Goal: Entertainment & Leisure: Consume media (video, audio)

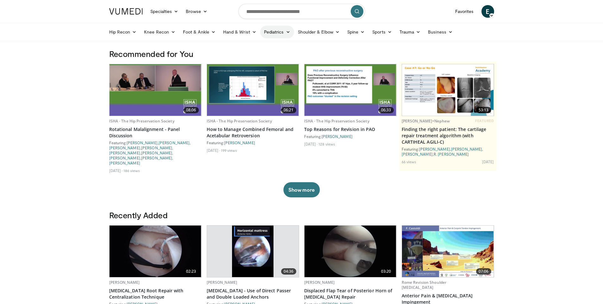
click at [286, 32] on icon at bounding box center [288, 32] width 4 height 4
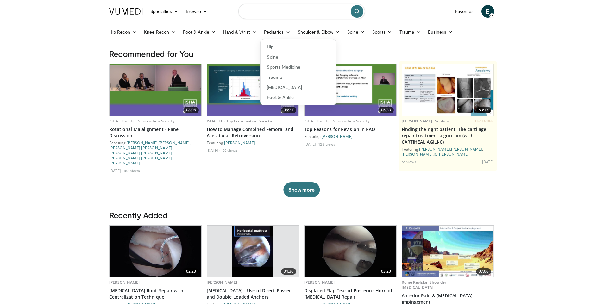
click at [291, 11] on input "Search topics, interventions" at bounding box center [301, 11] width 127 height 15
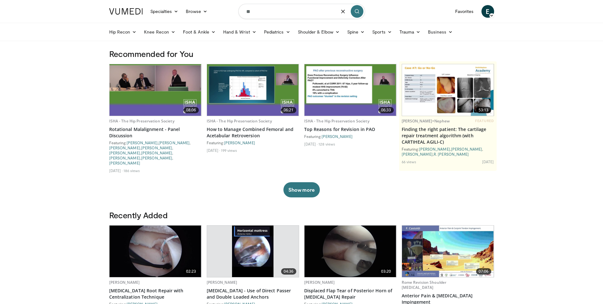
type input "*"
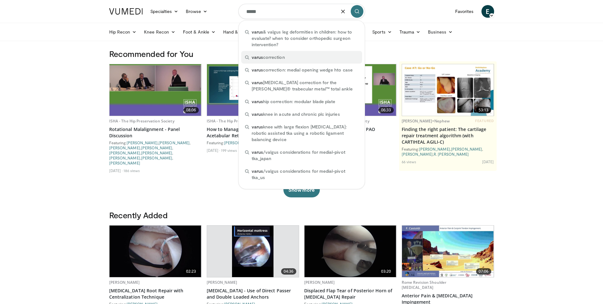
click at [309, 53] on div "varus correction" at bounding box center [301, 57] width 121 height 13
type input "**********"
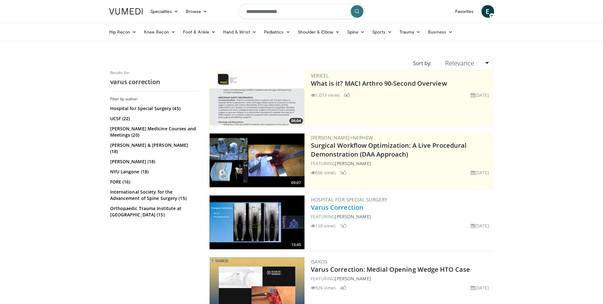
click at [345, 207] on link "Varus Correction" at bounding box center [337, 207] width 53 height 9
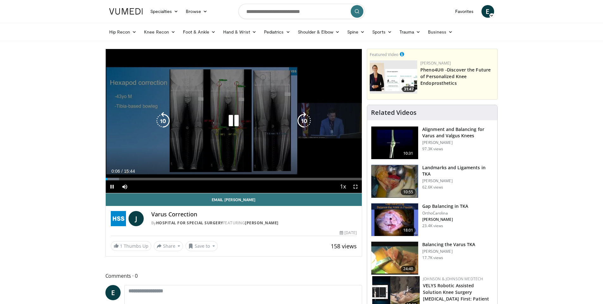
click at [306, 117] on icon "Video Player" at bounding box center [304, 121] width 18 height 18
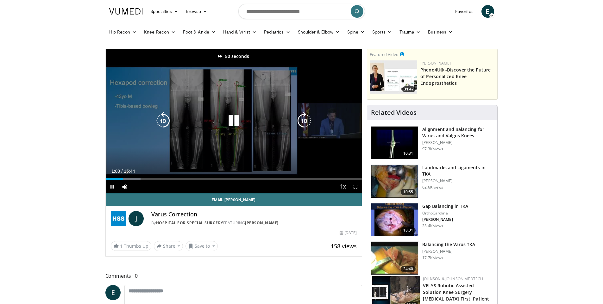
click at [306, 117] on icon "Video Player" at bounding box center [304, 121] width 18 height 18
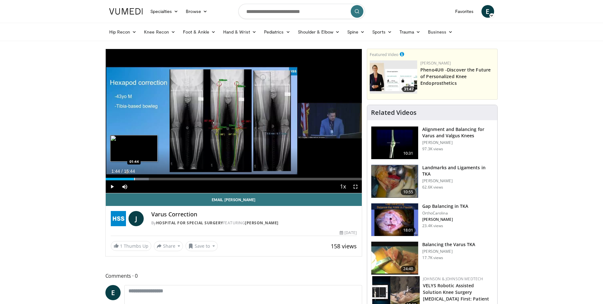
click at [134, 179] on div "Progress Bar" at bounding box center [134, 179] width 1 height 3
click at [355, 186] on span "Video Player" at bounding box center [355, 186] width 13 height 13
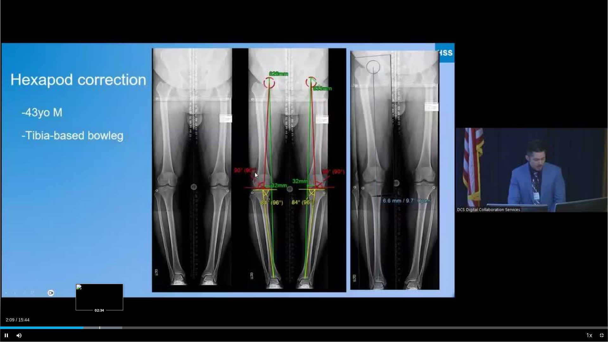
click at [99, 304] on div "Progress Bar" at bounding box center [99, 327] width 1 height 3
click at [114, 304] on div "Progress Bar" at bounding box center [114, 327] width 1 height 3
click at [132, 304] on div "Progress Bar" at bounding box center [132, 327] width 1 height 3
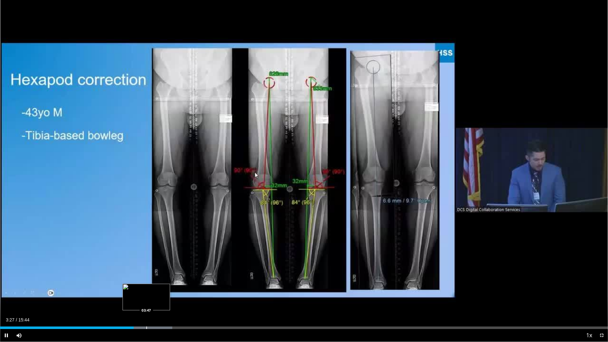
click at [147, 304] on div "Loaded : 28.35% 03:27 03:47" at bounding box center [304, 326] width 608 height 6
click at [187, 304] on div "Loaded : 31.51% 03:56 04:50" at bounding box center [304, 326] width 608 height 6
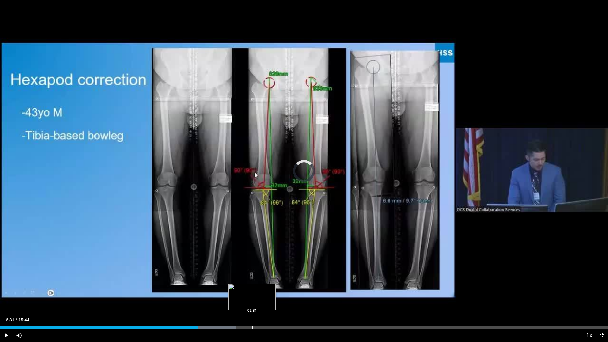
click at [252, 304] on div "Loaded : 38.86% 06:31 06:31" at bounding box center [304, 326] width 608 height 6
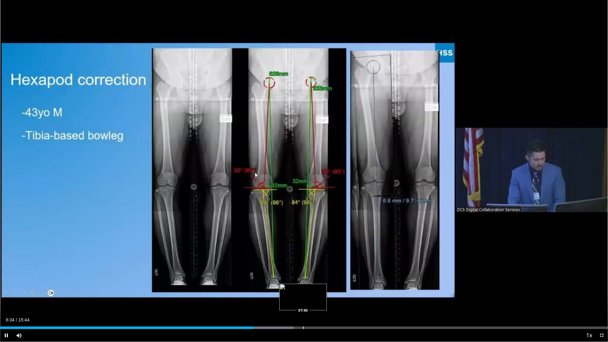
click at [303, 304] on div "Progress Bar" at bounding box center [303, 327] width 1 height 3
click at [321, 304] on div "Loaded : 57.18% 08:18 08:18" at bounding box center [304, 326] width 608 height 6
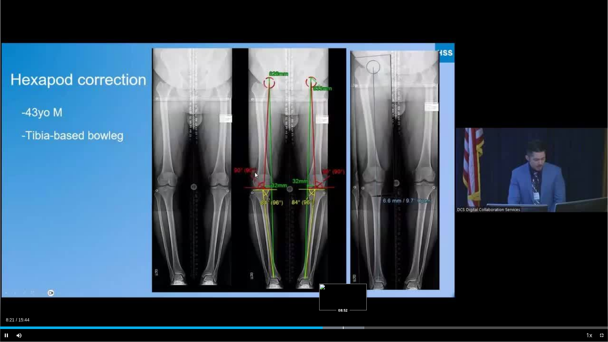
click at [343, 304] on div "Loaded : 59.87% 08:21 08:52" at bounding box center [304, 326] width 608 height 6
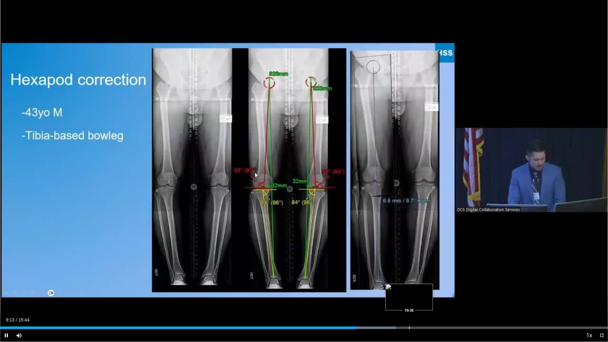
click at [409, 304] on div "Progress Bar" at bounding box center [409, 327] width 1 height 3
click at [436, 304] on div "Loaded : 74.12% 10:38 11:17" at bounding box center [304, 326] width 608 height 6
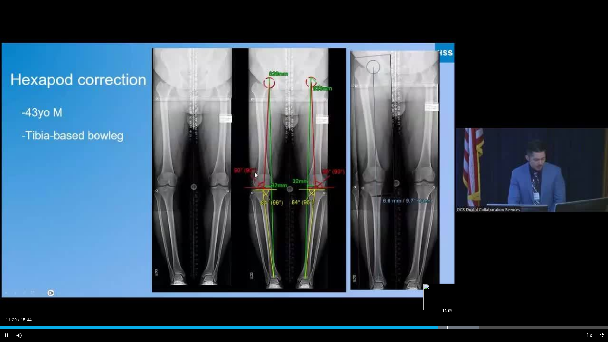
click at [447, 304] on div "Progress Bar" at bounding box center [447, 327] width 1 height 3
click at [482, 304] on div "Loaded : 81.53% 11:48 12:29" at bounding box center [304, 326] width 608 height 6
click at [514, 304] on div "Loaded : 86.83% 12:34 13:18" at bounding box center [304, 326] width 608 height 6
click at [546, 304] on div "Loaded : 92.12% 13:27 14:08" at bounding box center [304, 326] width 608 height 6
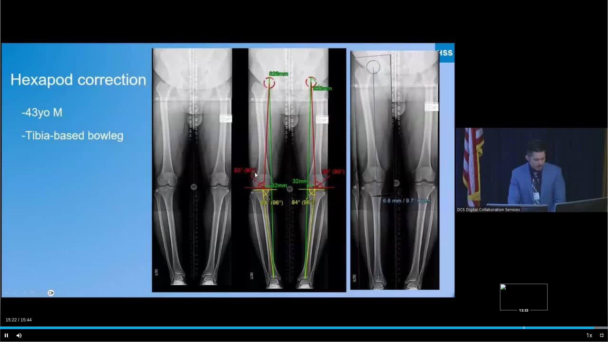
click at [524, 304] on div "Progress Bar" at bounding box center [524, 327] width 1 height 3
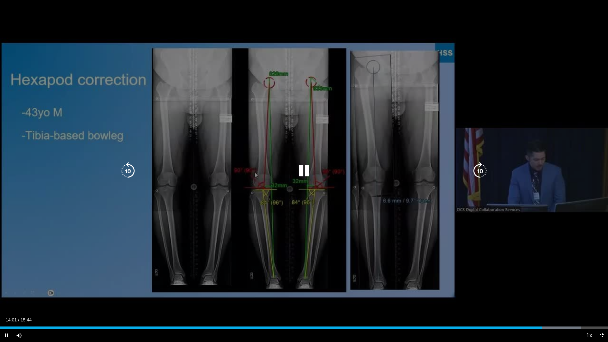
click at [584, 36] on div "80 seconds Tap to unmute" at bounding box center [304, 171] width 608 height 342
click at [295, 244] on div "80 seconds Tap to unmute" at bounding box center [304, 171] width 608 height 342
click at [268, 168] on div "Video Player" at bounding box center [304, 171] width 365 height 13
click at [300, 162] on icon "Video Player" at bounding box center [304, 171] width 18 height 18
